Goal: Find specific page/section: Find specific page/section

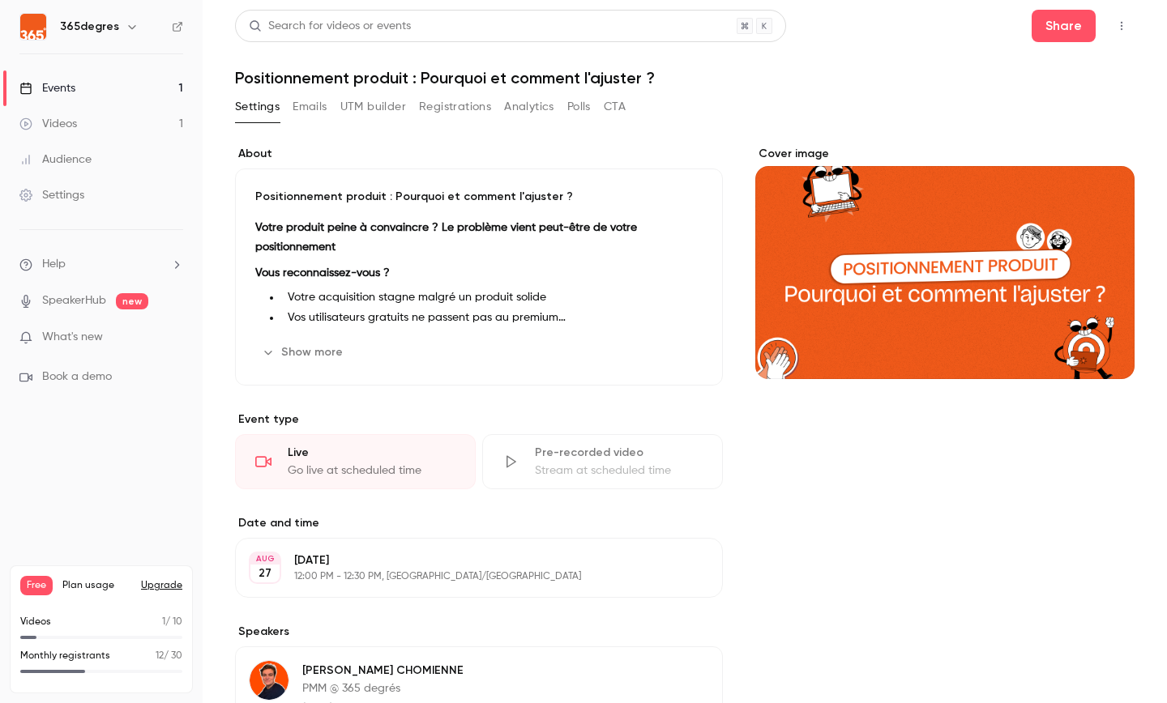
click at [66, 92] on div "Events" at bounding box center [47, 88] width 56 height 16
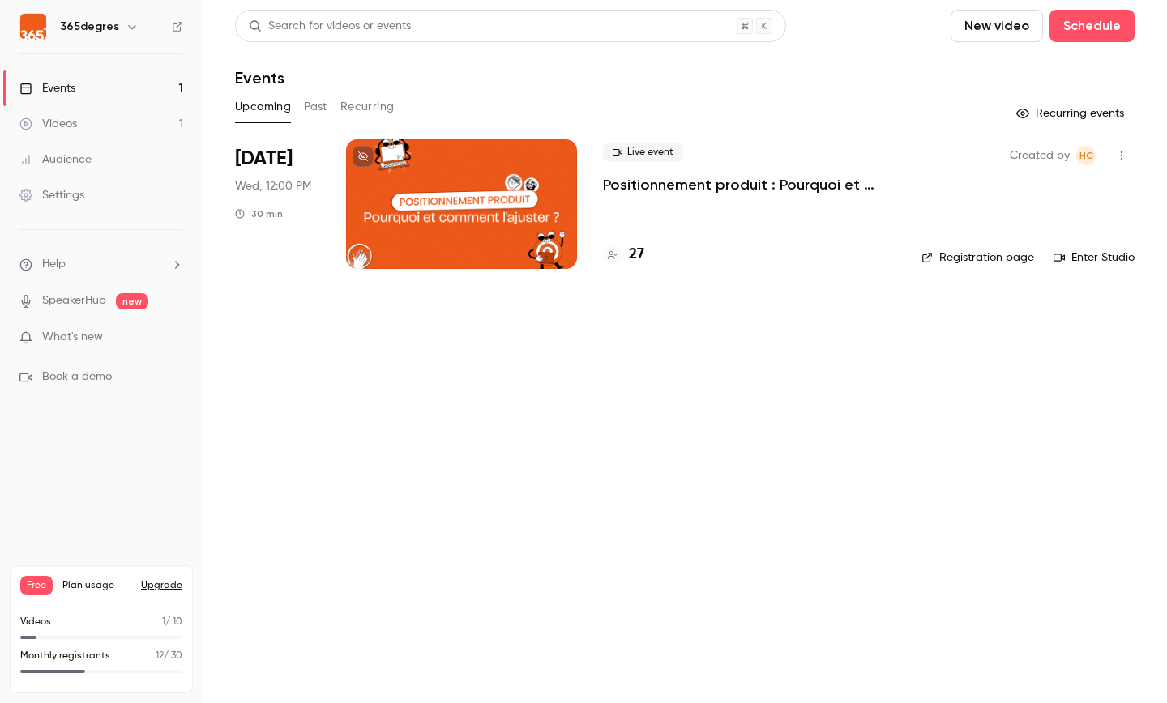
click at [634, 249] on h4 "27" at bounding box center [636, 255] width 15 height 22
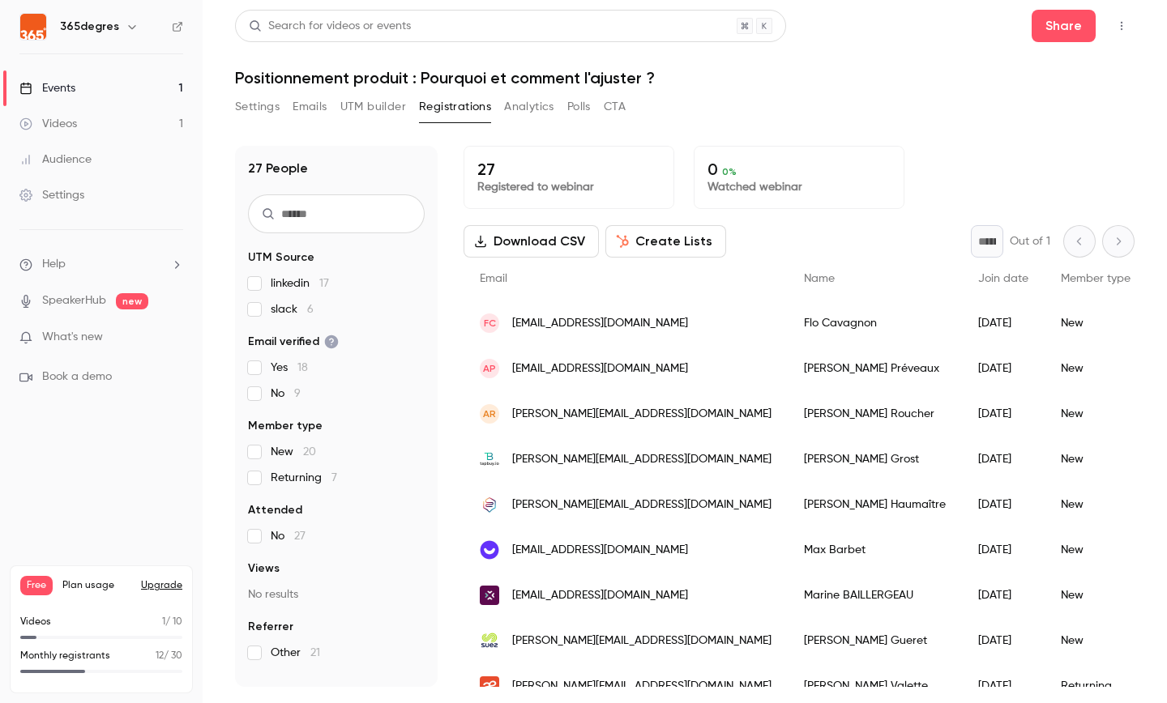
click at [803, 365] on div "[PERSON_NAME]" at bounding box center [874, 368] width 174 height 45
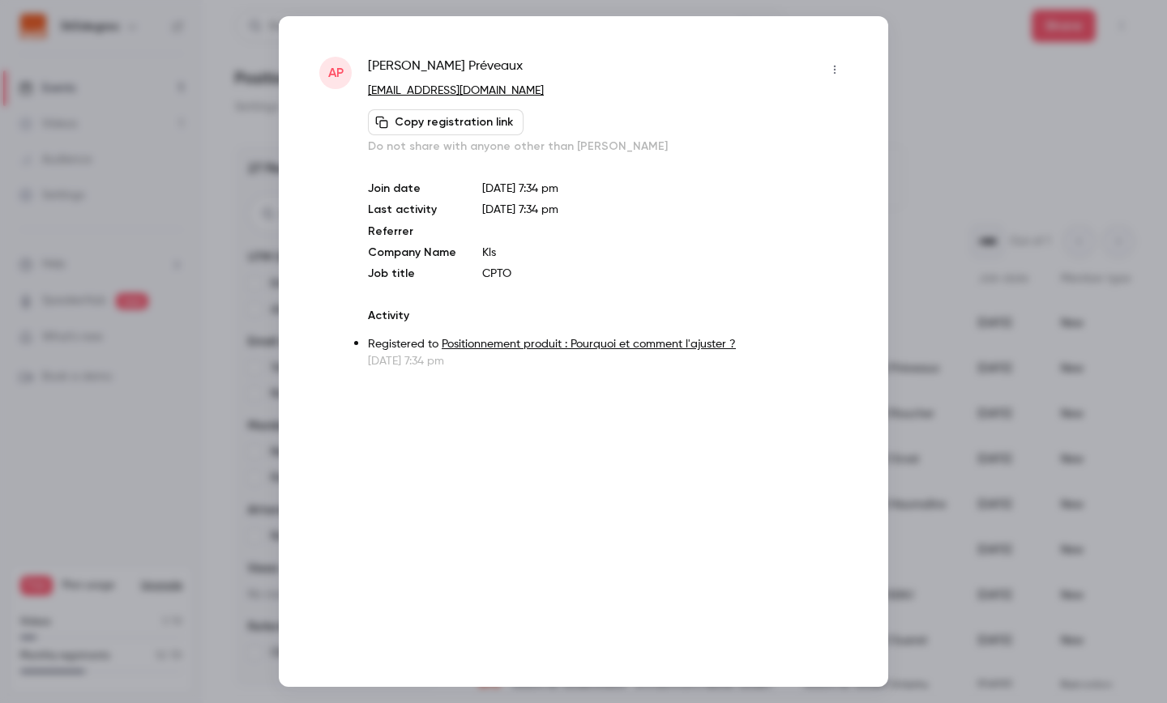
click at [195, 459] on div at bounding box center [583, 351] width 1167 height 703
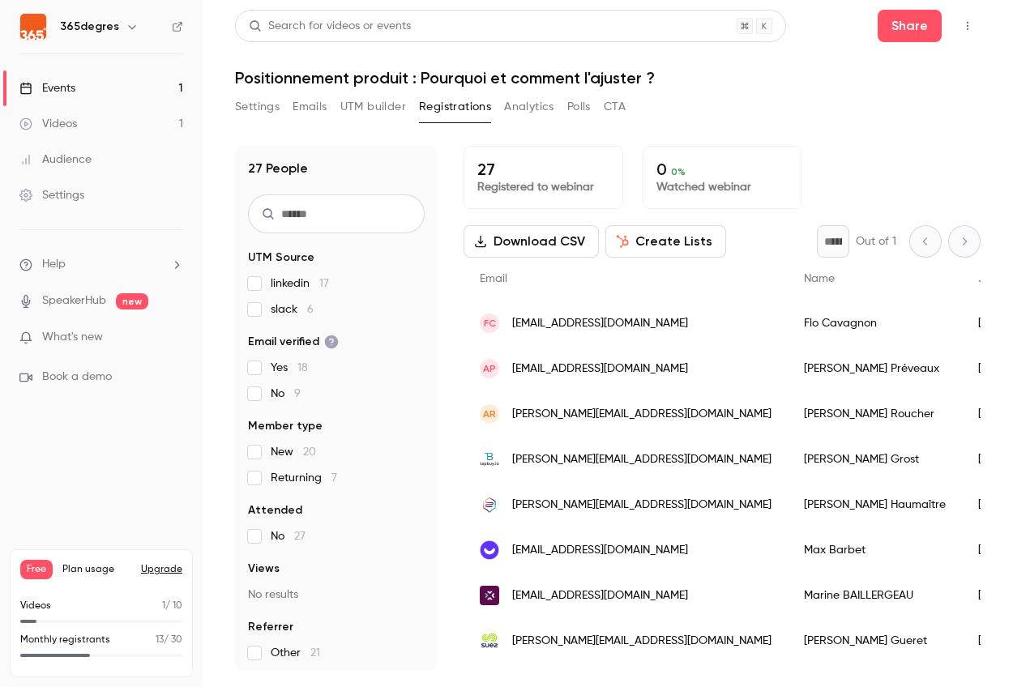
click at [105, 76] on link "Events 1" at bounding box center [101, 88] width 203 height 36
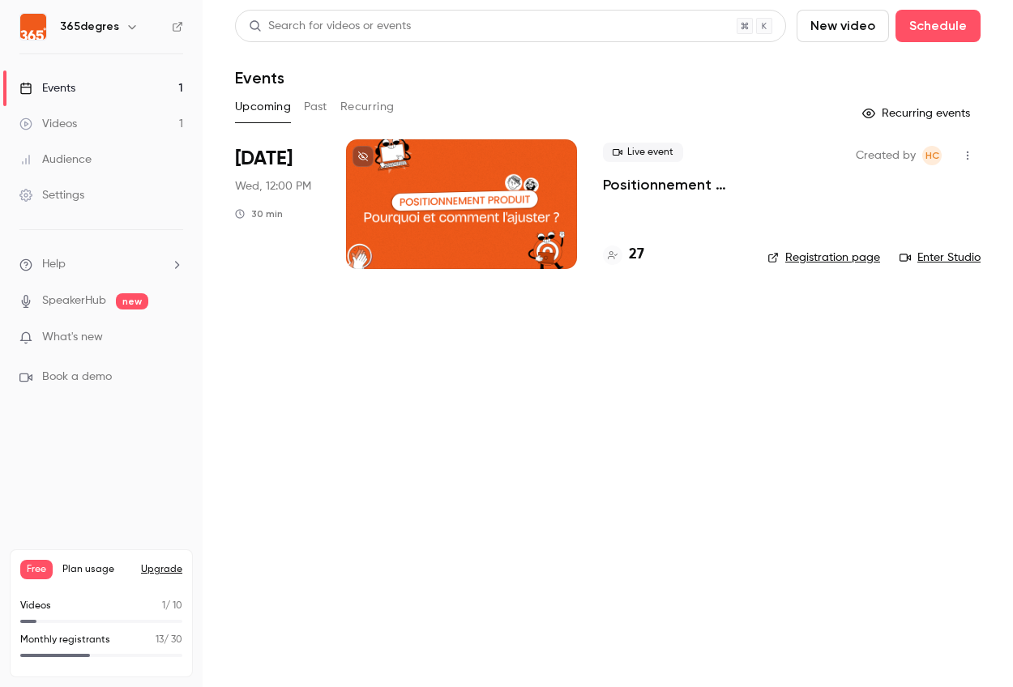
click at [527, 167] on div at bounding box center [461, 204] width 231 height 130
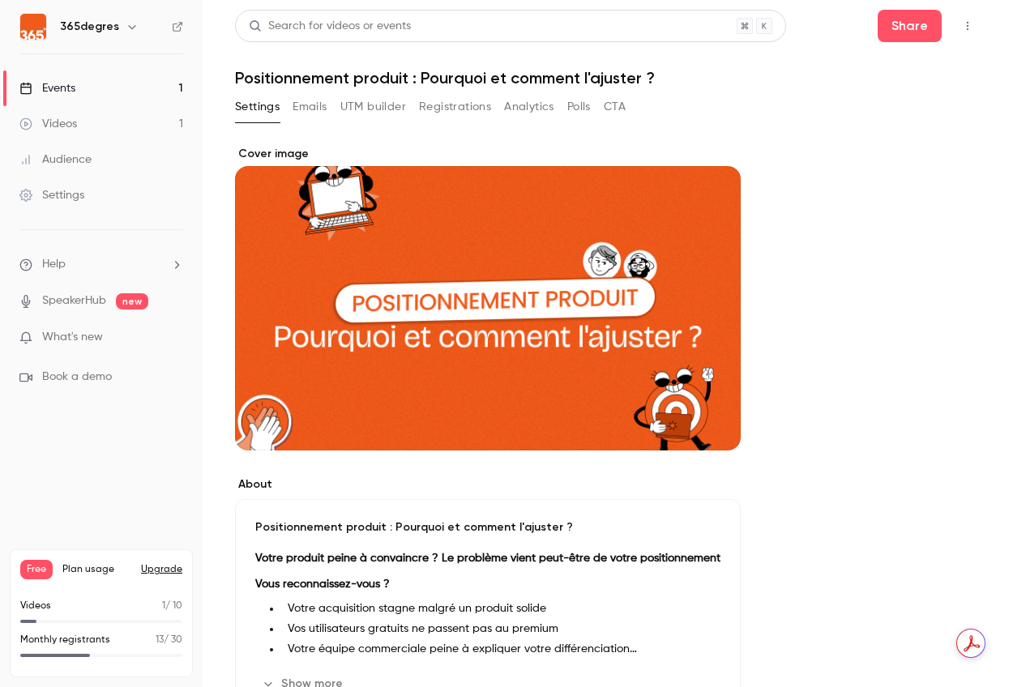
click at [965, 22] on icon "button" at bounding box center [967, 25] width 13 height 11
click at [908, 101] on div "Enter Studio" at bounding box center [904, 109] width 123 height 16
